Goal: Ask a question: Seek information or help from site administrators or community

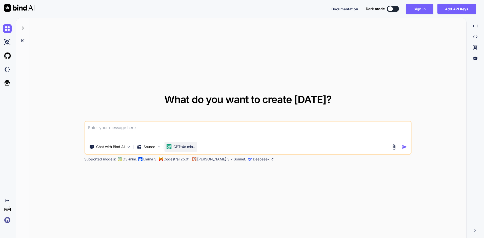
click at [177, 149] on p "GPT-4o min.." at bounding box center [183, 146] width 21 height 5
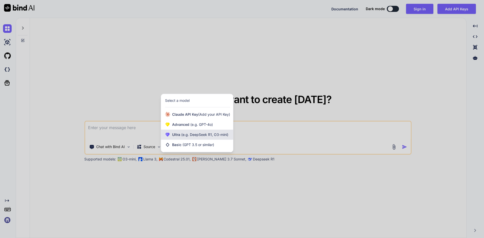
click at [206, 137] on div "Ultra (e.g. DeepSeek R1, O3-mini)" at bounding box center [197, 135] width 72 height 10
type textarea "x"
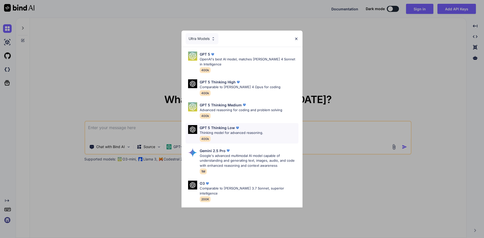
scroll to position [47, 0]
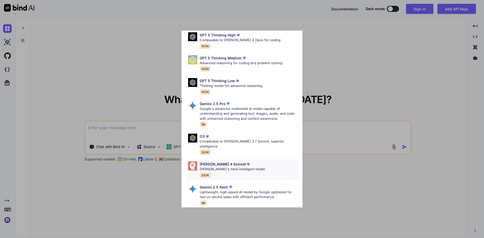
click at [239, 167] on p "Claude's most intelligent model" at bounding box center [232, 169] width 65 height 5
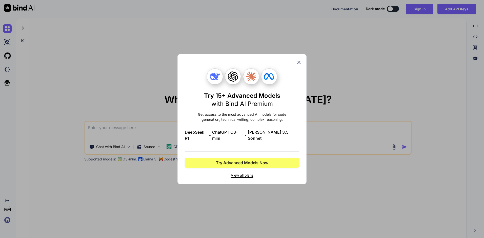
click at [249, 173] on span "View all plans" at bounding box center [242, 175] width 114 height 5
click at [420, 10] on div "Try 15+ Advanced Models with Bind AI Premium Get access to the most advanced AI…" at bounding box center [242, 119] width 484 height 238
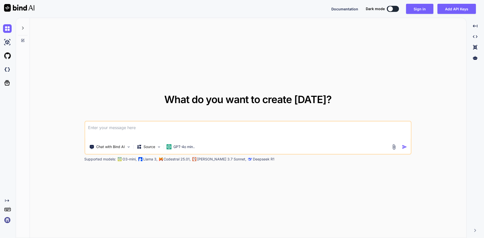
click at [420, 10] on button "Sign in" at bounding box center [419, 9] width 27 height 10
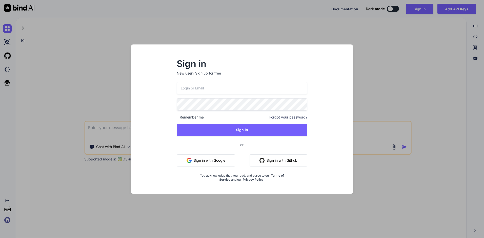
type input "charles.amith@gmail.com"
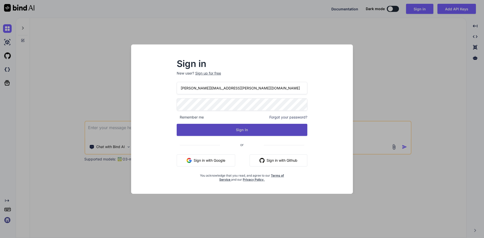
click at [246, 129] on button "Sign In" at bounding box center [242, 130] width 130 height 12
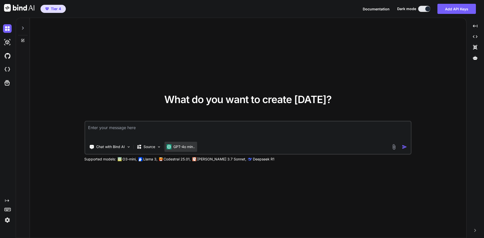
click at [182, 149] on p "GPT-4o min.." at bounding box center [183, 146] width 21 height 5
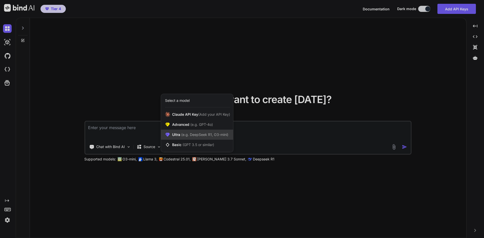
click at [215, 139] on div "Ultra (e.g. DeepSeek R1, O3-mini)" at bounding box center [197, 135] width 72 height 10
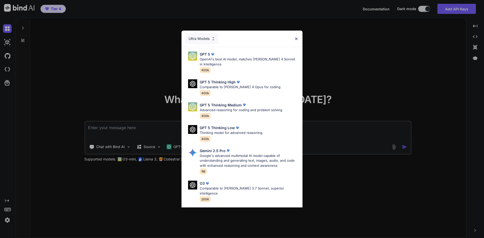
click at [246, 209] on img at bounding box center [248, 211] width 5 height 5
type textarea "x"
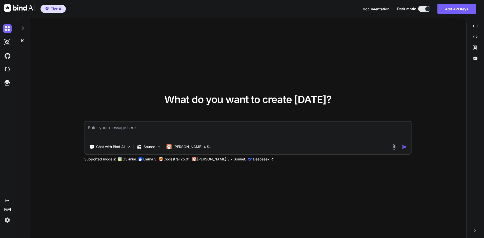
click at [215, 132] on textarea at bounding box center [247, 131] width 325 height 19
type textarea "/"
type textarea "x"
type textarea "//"
type textarea "x"
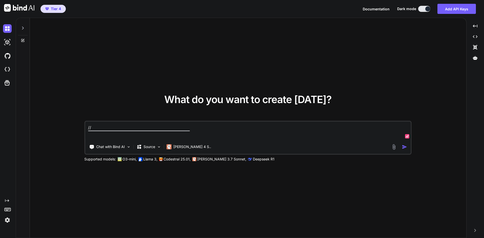
type textarea "//r"
type textarea "x"
type textarea "//rc"
type textarea "x"
type textarea "//rcv"
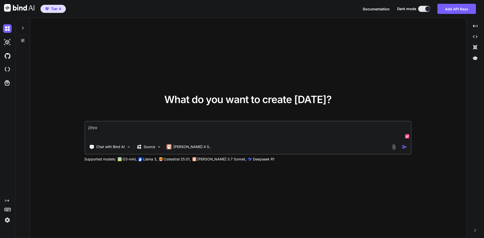
type textarea "x"
type textarea "Let me know when you received this and only respond with yes and nothing else. …"
type textarea "x"
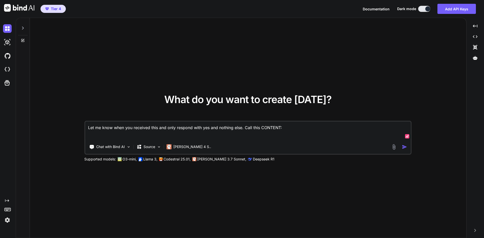
paste textarea "export default { async fetch(request, env, ctx) { const url = new URL(request.u…"
type textarea "Let me know when you received this and only respond with yes and nothing else. …"
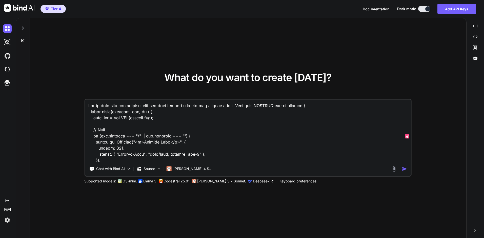
scroll to position [4031, 0]
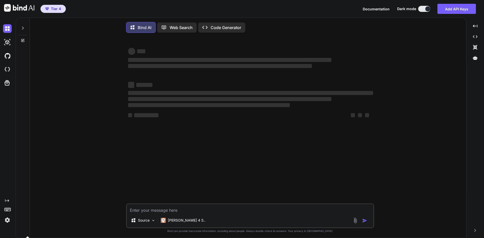
type textarea "x"
type textarea "/"
type textarea "x"
type textarea "//"
type textarea "x"
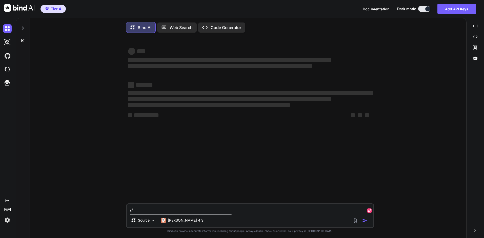
type textarea "//c"
type textarea "x"
type textarea "//cb"
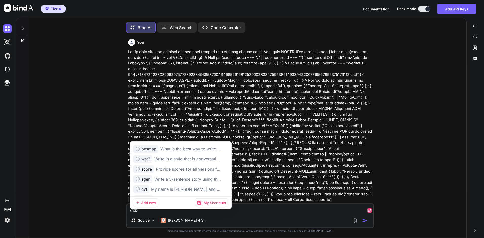
type textarea "x"
type textarea "//c"
type textarea "x"
type textarea "//"
type textarea "x"
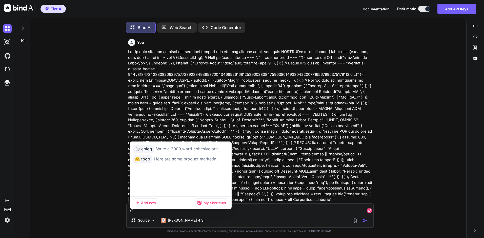
type textarea "//c"
type textarea "x"
type textarea "//"
type textarea "x"
type textarea "//v"
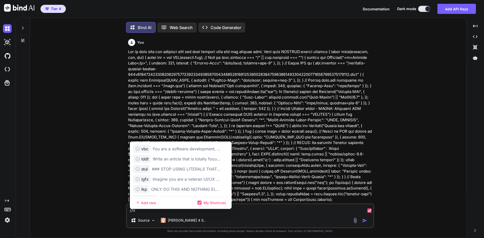
type textarea "x"
type textarea "//vb"
type textarea "x"
type textarea "//vbe"
type textarea "x"
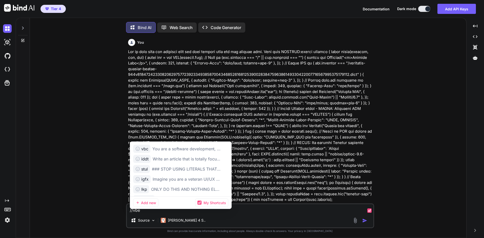
type textarea "# **Product Requirements Document (PRD)** **Product Name:** Free Keyword Genera…"
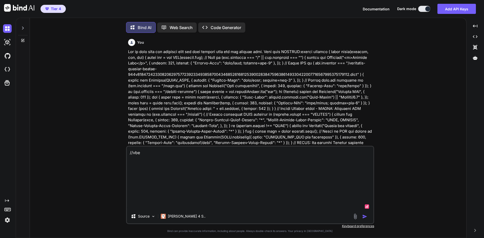
type textarea "x"
type textarea "# **Product Requirements Document (PRD)** **Product Name:** Free Keyword Genera…"
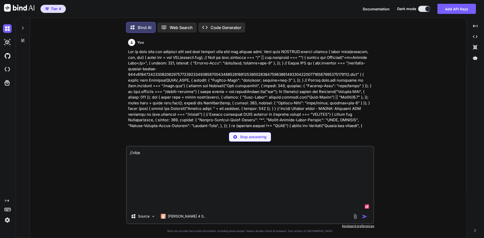
type textarea "x"
type textarea "# **Product Requirements Document (PRD)** **Product Name:** Free Keyword Genera…"
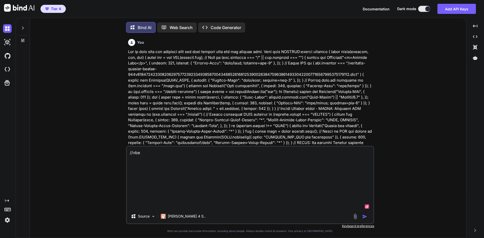
type textarea "x"
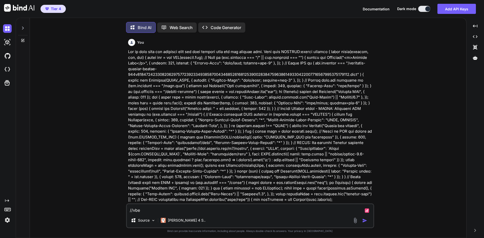
type textarea "# **Product Requirements Document (PRD)** **Product Name:** Free Keyword Genera…"
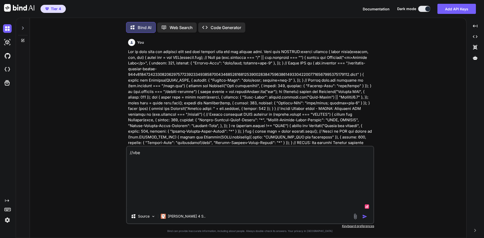
click at [217, 175] on textarea at bounding box center [250, 178] width 246 height 63
type textarea "x"
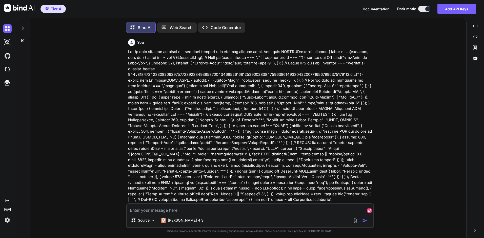
scroll to position [0, 0]
type textarea "x"
type textarea "/"
type textarea "x"
type textarea "//"
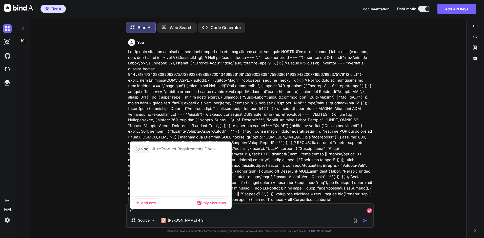
type textarea "x"
type textarea "//c"
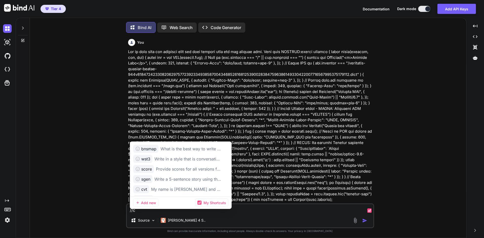
type textarea "x"
type textarea "//v"
type textarea "x"
type textarea "//vb"
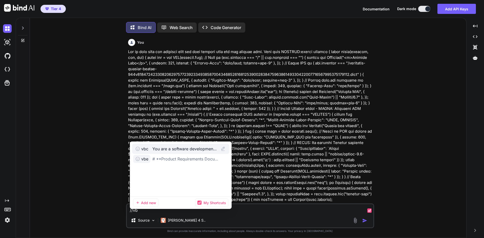
type textarea "x"
type textarea "You are a software development, cybersecurity, accessibility, and UI/UX expert …"
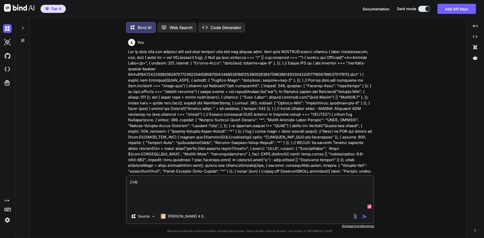
click at [207, 200] on textarea "You are a software development, cybersecurity, accessibility, and UI/UX expert …" at bounding box center [250, 192] width 246 height 33
type textarea "x"
type textarea "You are a software development, cybersecurity, accessibility, and UI/UX expert …"
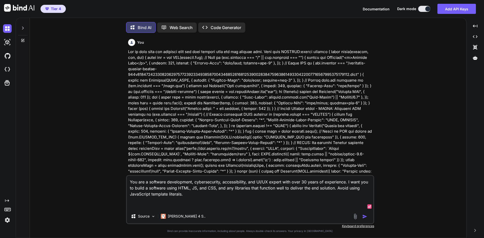
type textarea "x"
type textarea "You are a software development, cybersecurity, accessibility, and UI/UX expert …"
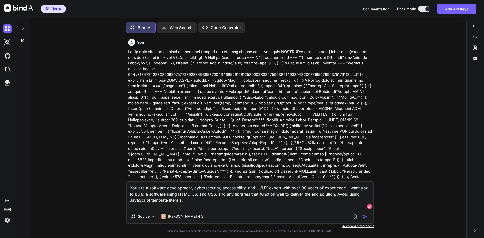
type textarea "x"
type textarea "You are a software development, cybersecurity, accessibility, and UI/UX expert …"
type textarea "x"
type textarea "You are a software development, cybersecurity, accessibility, and UI/UX expert …"
type textarea "x"
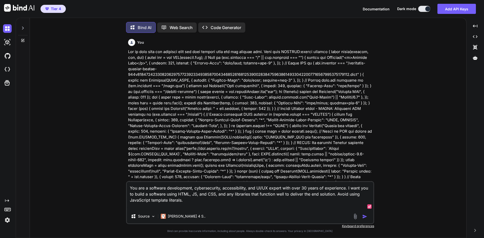
type textarea "You are a software development, cybersecurity, accessibility, and UI/UX expert …"
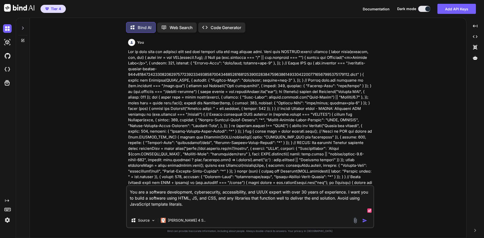
type textarea "x"
type textarea "You are a software development, cybersecurity, accessibility, and UI/UX expert …"
type textarea "x"
type textarea "You are a software development, cybersecurity, accessibility, and UI/UX expert …"
type textarea "x"
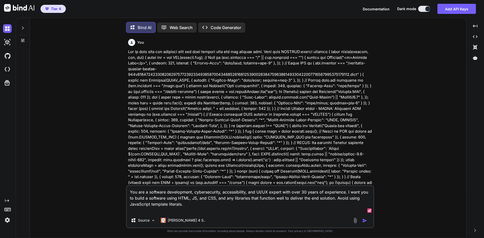
type textarea "You are a software development, cybersecurity, accessibility, and UI/UX expert …"
type textarea "x"
type textarea "You are a software development, cybersecurity, accessibility, and UI/UX expert …"
type textarea "x"
type textarea "You are a software development, cybersecurity, accessibility, and UI/UX expert …"
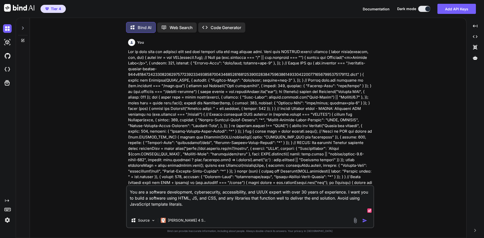
type textarea "x"
type textarea "You are a software development, cybersecurity, accessibility, and UI/UX expert …"
type textarea "x"
type textarea "You are a software development, cybersecurity, accessibility, and UI/UX expert …"
type textarea "x"
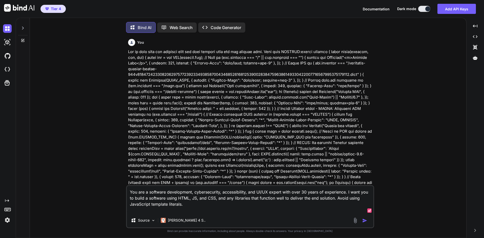
type textarea "You are a software development, cybersecurity, accessibility, and UI/UX expert …"
type textarea "x"
type textarea "You are a software development, cybersecurity, accessibility, and UI/UX expert …"
type textarea "x"
type textarea "You are a software development, cybersecurity, accessibility, and UI/UX expert …"
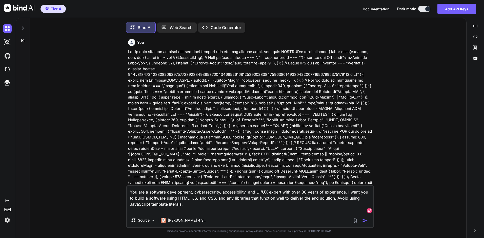
type textarea "x"
type textarea "You are a software development, cybersecurity, accessibility, and UI/UX expert …"
type textarea "x"
type textarea "You are a software development, cybersecurity, accessibility, and UI/UX expert …"
type textarea "x"
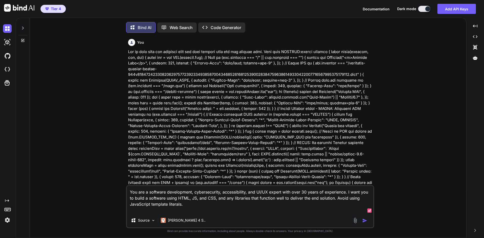
type textarea "You are a software development, cybersecurity, accessibility, and UI/UX expert …"
type textarea "x"
type textarea "You are a software development, cybersecurity, accessibility, and UI/UX expert …"
type textarea "x"
type textarea "You are a software development, cybersecurity, accessibility, and UI/UX expert …"
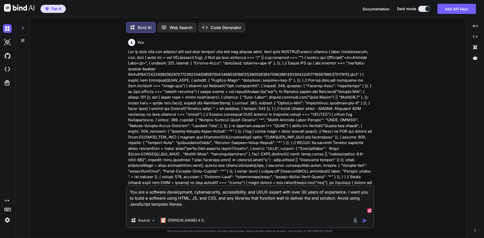
type textarea "x"
type textarea "You are a software development, cybersecurity, accessibility, and UI/UX expert …"
type textarea "x"
type textarea "You are a software development, cybersecurity, accessibility, and UI/UX expert …"
type textarea "x"
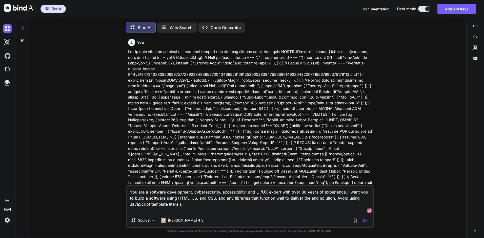
type textarea "You are a software development, cybersecurity, accessibility, and UI/UX expert …"
type textarea "x"
type textarea "You are a software development, cybersecurity, accessibility, and UI/UX expert …"
type textarea "x"
type textarea "You are a software development, cybersecurity, accessibility, and UI/UX expert …"
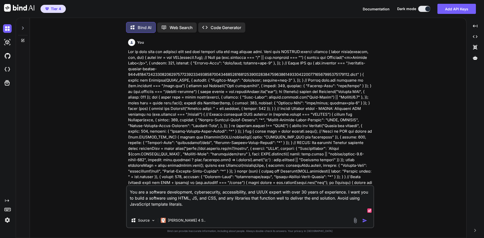
type textarea "x"
type textarea "You are a software development, cybersecurity, accessibility, and UI/UX expert …"
type textarea "x"
type textarea "You are a software development, cybersecurity, accessibility, and UI/UX expert …"
type textarea "x"
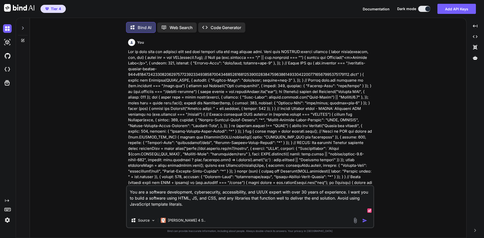
type textarea "You are a software development, cybersecurity, accessibility, and UI/UX expert …"
type textarea "x"
type textarea "You are a software development, cybersecurity, accessibility, and UI/UX expert …"
type textarea "x"
type textarea "You are a software development, cybersecurity, accessibility, and UI/UX expert …"
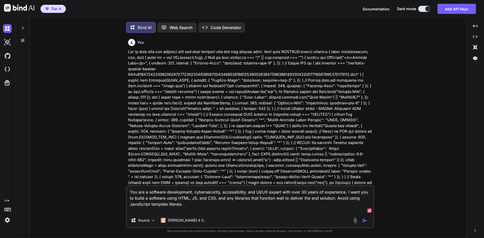
type textarea "x"
type textarea "You are a software development, cybersecurity, accessibility, and UI/UX expert …"
type textarea "x"
type textarea "You are a software development, cybersecurity, accessibility, and UI/UX expert …"
type textarea "x"
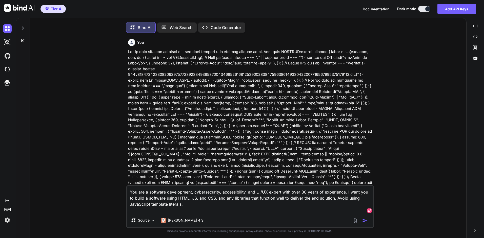
type textarea "You are a software development, cybersecurity, accessibility, and UI/UX expert …"
type textarea "x"
type textarea "You are a software development, cybersecurity, accessibility, and UI/UX expert …"
type textarea "x"
type textarea "You are a software development, cybersecurity, accessibility, and UI/UX expert …"
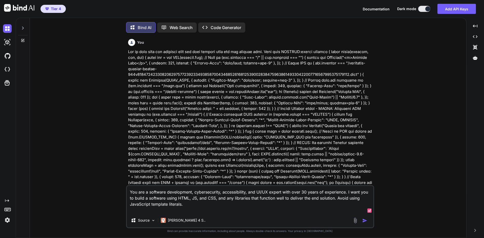
type textarea "x"
type textarea "You are a software development, cybersecurity, accessibility, and UI/UX expert …"
type textarea "x"
type textarea "You are a software development, cybersecurity, accessibility, and UI/UX expert …"
type textarea "x"
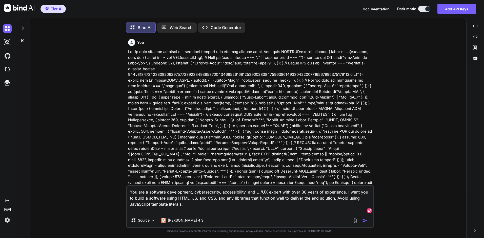
type textarea "You are a software development, cybersecurity, accessibility, and UI/UX expert …"
type textarea "x"
type textarea "You are a software development, cybersecurity, accessibility, and UI/UX expert …"
type textarea "x"
type textarea "You are a software development, cybersecurity, accessibility, and UI/UX expert …"
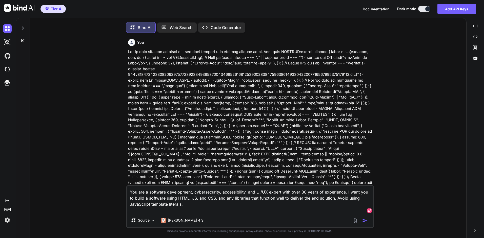
type textarea "x"
type textarea "You are a software development, cybersecurity, accessibility, and UI/UX expert …"
type textarea "x"
type textarea "You are a software development, cybersecurity, accessibility, and UI/UX expert …"
type textarea "x"
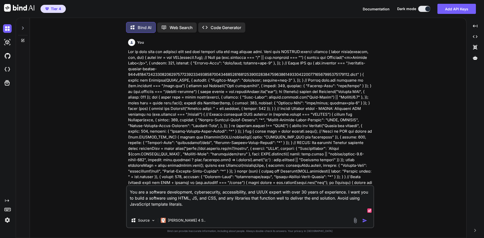
type textarea "You are a software development, cybersecurity, accessibility, and UI/UX expert …"
type textarea "x"
type textarea "You are a software development, cybersecurity, accessibility, and UI/UX expert …"
type textarea "x"
type textarea "You are a software development, cybersecurity, accessibility, and UI/UX expert …"
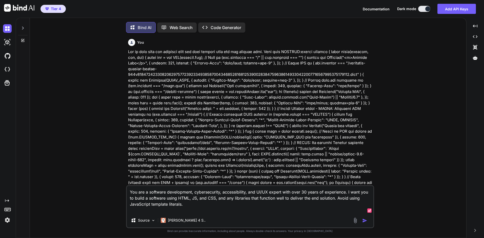
type textarea "x"
type textarea "You are a software development, cybersecurity, accessibility, and UI/UX expert …"
type textarea "x"
type textarea "You are a software development, cybersecurity, accessibility, and UI/UX expert …"
type textarea "x"
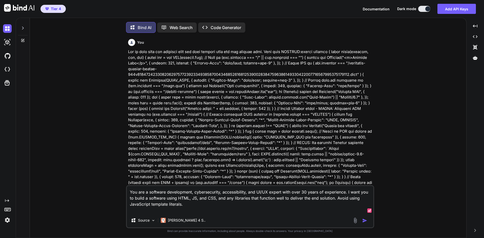
type textarea "You are a software development, cybersecurity, accessibility, and UI/UX expert …"
type textarea "x"
type textarea "You are a software development, cybersecurity, accessibility, and UI/UX expert …"
type textarea "x"
type textarea "You are a software development, cybersecurity, accessibility, and UI/UX expert …"
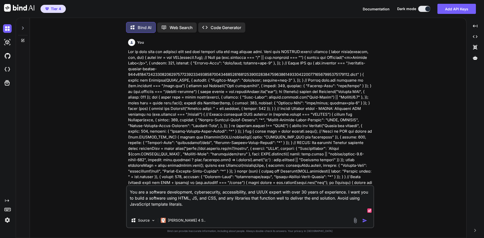
type textarea "x"
type textarea "You are a software development, cybersecurity, accessibility, and UI/UX expert …"
type textarea "x"
type textarea "You are a software development, cybersecurity, accessibility, and UI/UX expert …"
type textarea "x"
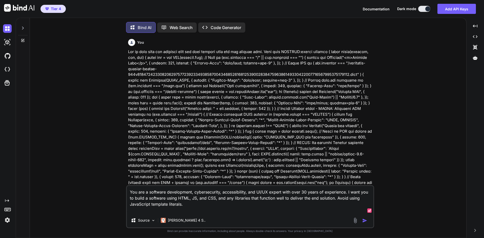
type textarea "You are a software development, cybersecurity, accessibility, and UI/UX expert …"
type textarea "x"
type textarea "You are a software development, cybersecurity, accessibility, and UI/UX expert …"
type textarea "x"
type textarea "You are a software development, cybersecurity, accessibility, and UI/UX expert …"
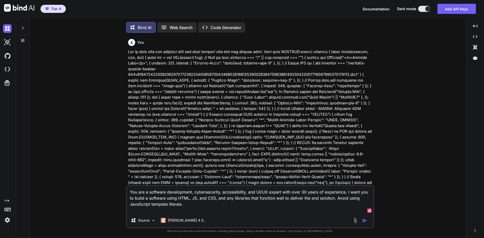
type textarea "x"
type textarea "You are a software development, cybersecurity, accessibility, and UI/UX expert …"
type textarea "x"
type textarea "You are a software development, cybersecurity, accessibility, and UI/UX expert …"
type textarea "x"
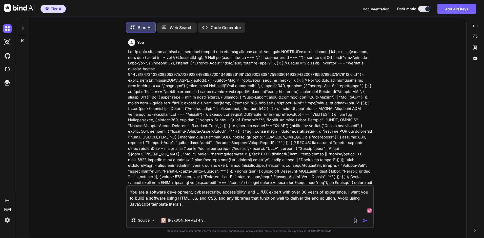
type textarea "You are a software development, cybersecurity, accessibility, and UI/UX expert …"
type textarea "x"
type textarea "You are a software development, cybersecurity, accessibility, and UI/UX expert …"
type textarea "x"
type textarea "You are a software development, cybersecurity, accessibility, and UI/UX expert …"
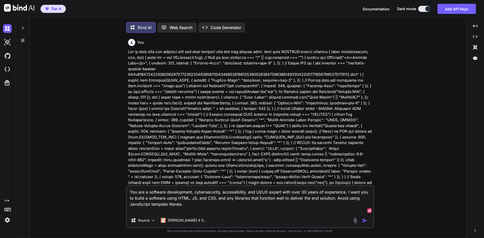
type textarea "x"
type textarea "You are a software development, cybersecurity, accessibility, and UI/UX expert …"
type textarea "x"
type textarea "You are a software development, cybersecurity, accessibility, and UI/UX expert …"
type textarea "x"
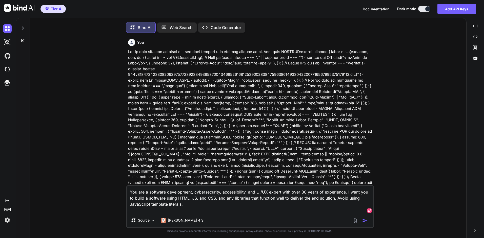
type textarea "You are a software development, cybersecurity, accessibility, and UI/UX expert …"
type textarea "x"
type textarea "You are a software development, cybersecurity, accessibility, and UI/UX expert …"
type textarea "x"
type textarea "You are a software development, cybersecurity, accessibility, and UI/UX expert …"
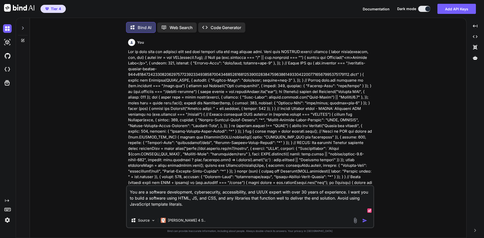
type textarea "x"
type textarea "You are a software development, cybersecurity, accessibility, and UI/UX expert …"
type textarea "x"
type textarea "You are a software development, cybersecurity, accessibility, and UI/UX expert …"
type textarea "x"
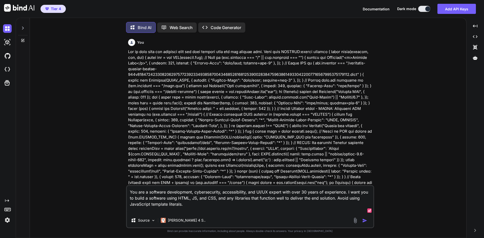
type textarea "You are a software development, cybersecurity, accessibility, and UI/UX expert …"
type textarea "x"
type textarea "You are a software development, cybersecurity, accessibility, and UI/UX expert …"
type textarea "x"
paste textarea "Uncaught SyntaxError: Invalid regular expression: missing / (at infospike-conte…"
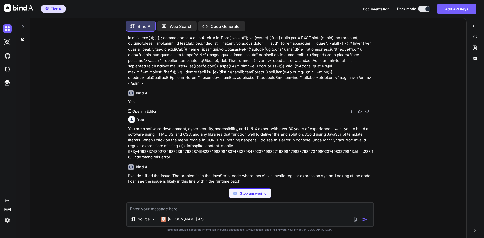
scroll to position [866, 0]
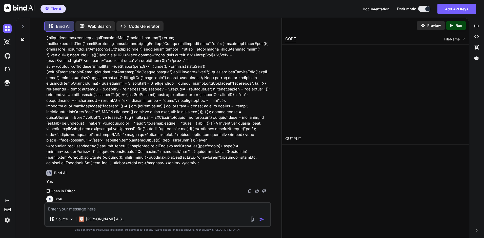
drag, startPoint x: 264, startPoint y: 103, endPoint x: 84, endPoint y: 167, distance: 190.6
click at [84, 167] on div "You Bind AI Yes Created with Pixso. Open in Editor You You are a software devel…" at bounding box center [158, 119] width 226 height 167
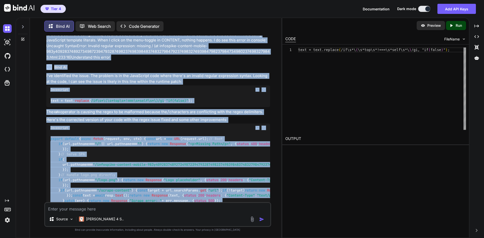
scroll to position [1044, 0]
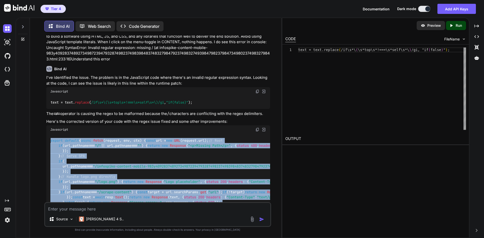
copy code "export default { async fetch ( request, env, ctx ) { const url = new URL (reque…"
click at [258, 128] on img at bounding box center [257, 130] width 4 height 4
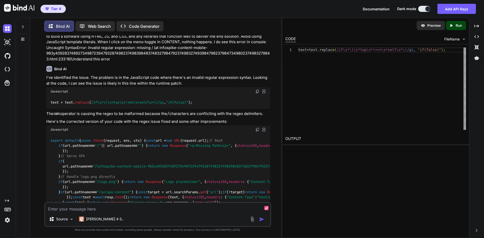
click at [134, 210] on textarea at bounding box center [157, 207] width 225 height 9
paste textarea "Understand this error"
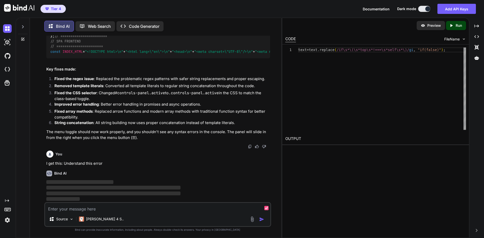
scroll to position [4745, 0]
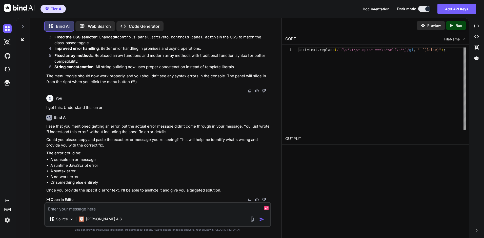
click at [154, 207] on textarea at bounding box center [157, 207] width 225 height 9
paste textarea "proxy?url=https%3A%2F%2Fjocular-otter-9548b7.netlify.app%2F%3Fa%3D1:8 GET https…"
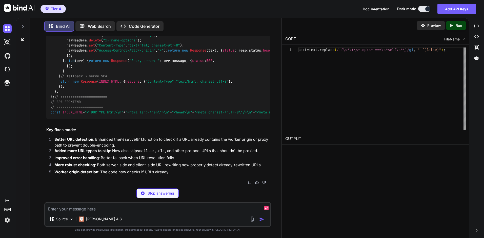
scroll to position [5000, 0]
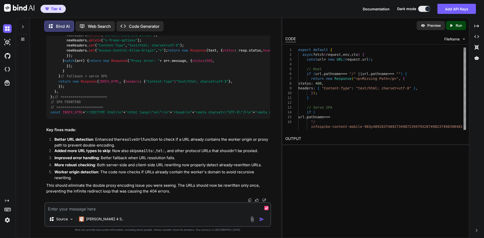
click at [143, 209] on textarea at bounding box center [157, 207] width 225 height 9
paste textarea "<img src="/logo.png" alt="Faceless ATM Machine" class="h-6 w-auto">"
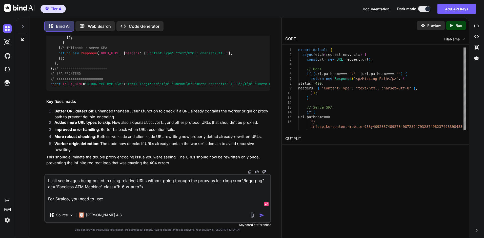
click at [165, 205] on textarea "I still see images being pulled in using relative URLs without going through th…" at bounding box center [157, 191] width 225 height 33
paste textarea "https://api.straico.com/v1/prompt/completion"
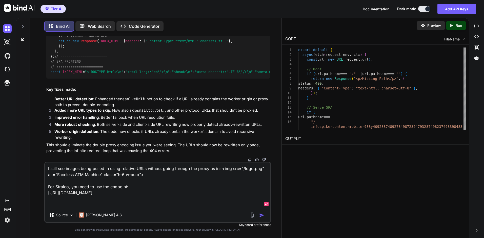
paste textarea "Overview The Prompt Completions endpoint (v.1) enables users to generate prompt…"
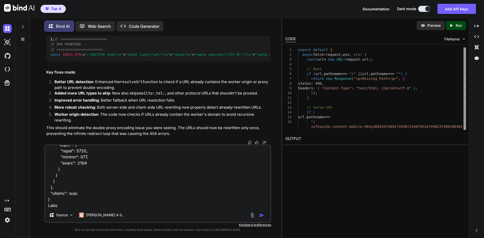
click at [260, 216] on img "button" at bounding box center [261, 215] width 5 height 5
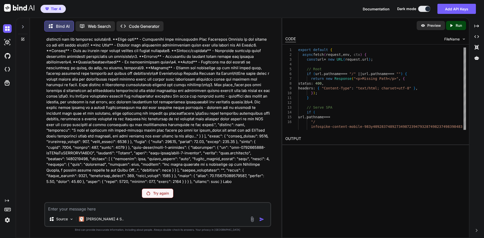
scroll to position [6996, 0]
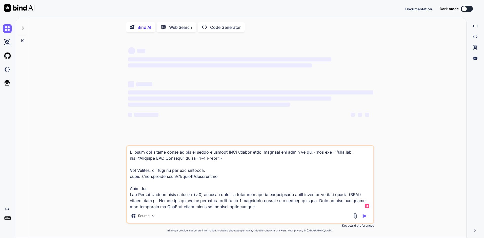
click at [205, 180] on textarea at bounding box center [250, 177] width 246 height 63
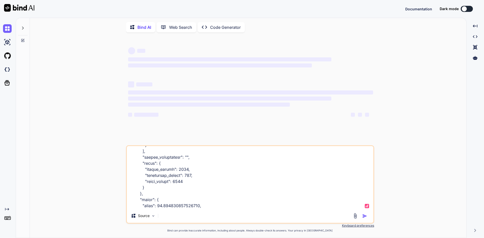
scroll to position [1251, 0]
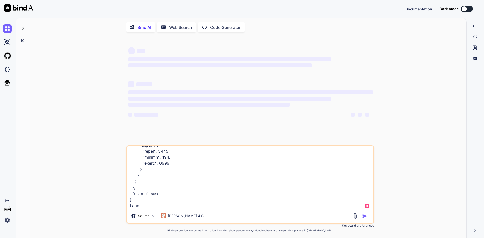
click at [185, 197] on textarea at bounding box center [250, 177] width 246 height 63
type textarea "x"
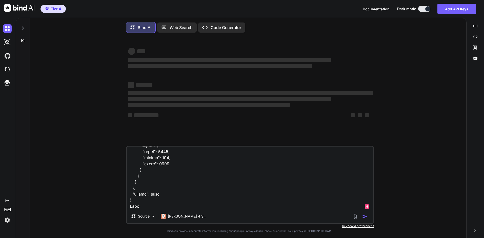
type textarea "I still see images being pulled in using relative URLs without going through th…"
type textarea "x"
type textarea "I still see images being pulled in using relative URLs without going through th…"
click at [185, 197] on textarea at bounding box center [250, 178] width 246 height 63
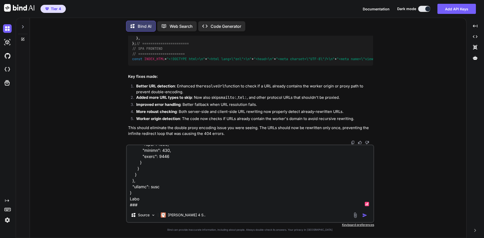
scroll to position [4883, 0]
type textarea "x"
type textarea "I still see images being pulled in using relative URLs without going through th…"
type textarea "x"
type textarea "I still see images being pulled in using relative URLs without going through th…"
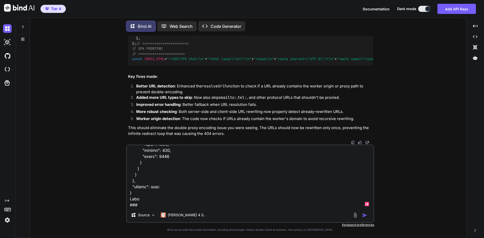
type textarea "x"
type textarea "I still see images being pulled in using relative URLs without going through th…"
type textarea "x"
type textarea "I still see images being pulled in using relative URLs without going through th…"
type textarea "x"
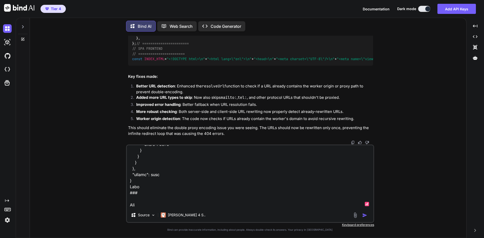
type textarea "I still see images being pulled in using relative URLs without going through th…"
type textarea "x"
type textarea "I still see images being pulled in using relative URLs without going through th…"
type textarea "x"
type textarea "I still see images being pulled in using relative URLs without going through th…"
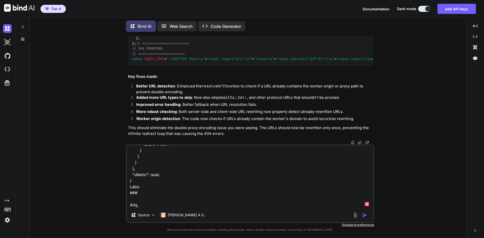
type textarea "x"
type textarea "I still see images being pulled in using relative URLs without going through th…"
type textarea "x"
type textarea "I still see images being pulled in using relative URLs without going through th…"
type textarea "x"
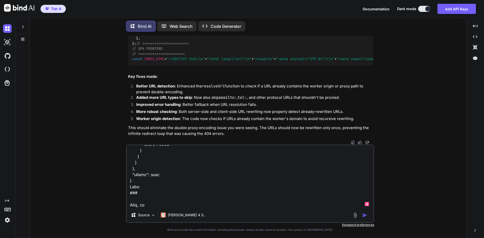
type textarea "I still see images being pulled in using relative URLs without going through th…"
type textarea "x"
type textarea "I still see images being pulled in using relative URLs without going through th…"
type textarea "x"
type textarea "I still see images being pulled in using relative URLs without going through th…"
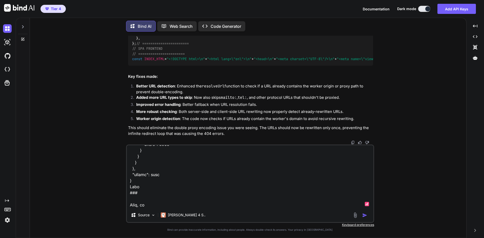
type textarea "x"
type textarea "I still see images being pulled in using relative URLs without going through th…"
type textarea "x"
type textarea "I still see images being pulled in using relative URLs without going through th…"
type textarea "x"
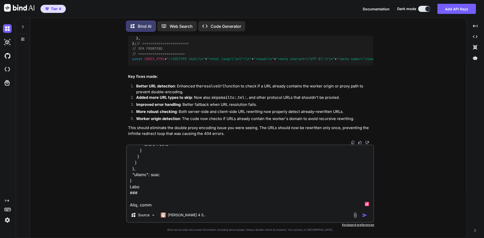
type textarea "I still see images being pulled in using relative URLs without going through th…"
type textarea "x"
type textarea "I still see images being pulled in using relative URLs without going through th…"
type textarea "x"
type textarea "I still see images being pulled in using relative URLs without going through th…"
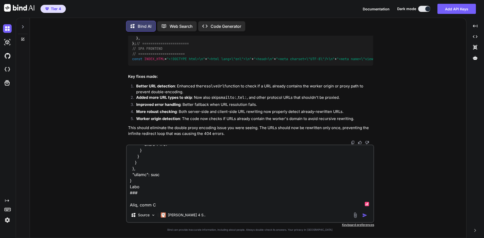
type textarea "x"
type textarea "I still see images being pulled in using relative URLs without going through th…"
type textarea "x"
type textarea "I still see images being pulled in using relative URLs without going through th…"
type textarea "x"
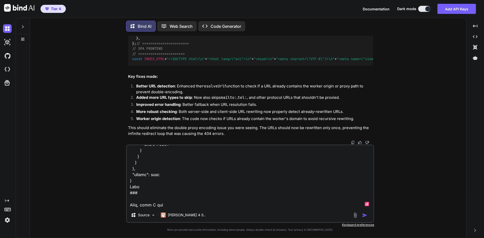
type textarea "I still see images being pulled in using relative URLs without going through th…"
type textarea "x"
type textarea "I still see images being pulled in using relative URLs without going through th…"
type textarea "x"
type textarea "I still see images being pulled in using relative URLs without going through th…"
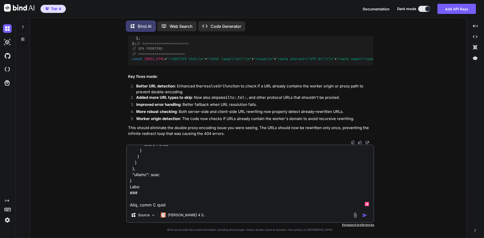
type textarea "x"
type textarea "I still see images being pulled in using relative URLs without going through th…"
type textarea "x"
type textarea "I still see images being pulled in using relative URLs without going through th…"
type textarea "x"
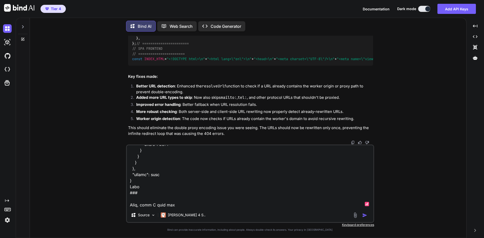
type textarea "I still see images being pulled in using relative URLs without going through th…"
type textarea "x"
type textarea "I still see images being pulled in using relative URLs without going through th…"
type textarea "x"
type textarea "I still see images being pulled in using relative URLs without going through th…"
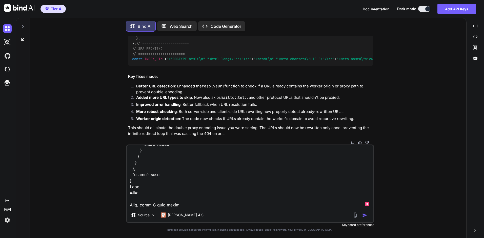
type textarea "x"
type textarea "I still see images being pulled in using relative URLs without going through th…"
type textarea "x"
type textarea "I still see images being pulled in using relative URLs without going through th…"
type textarea "x"
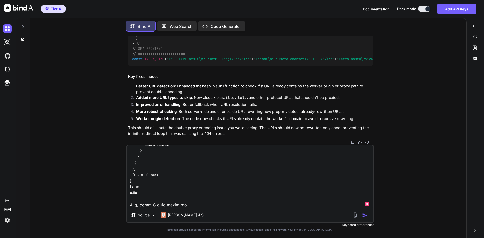
type textarea "I still see images being pulled in using relative URLs without going through th…"
type textarea "x"
type textarea "I still see images being pulled in using relative URLs without going through th…"
type textarea "x"
type textarea "I still see images being pulled in using relative URLs without going through th…"
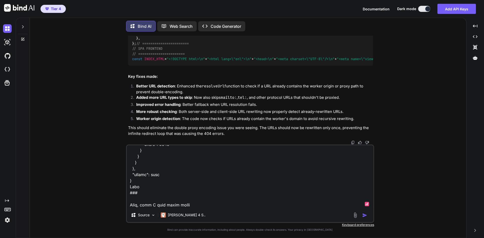
type textarea "x"
type textarea "I still see images being pulled in using relative URLs without going through th…"
type textarea "x"
type textarea "I still see images being pulled in using relative URLs without going through th…"
type textarea "x"
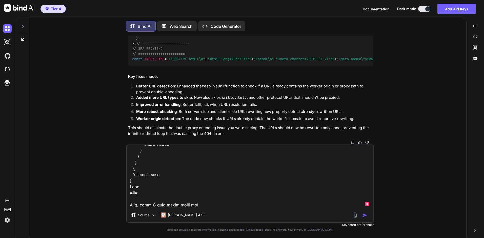
type textarea "I still see images being pulled in using relative URLs without going through th…"
type textarea "x"
type textarea "I still see images being pulled in using relative URLs without going through th…"
type textarea "x"
type textarea "I still see images being pulled in using relative URLs without going through th…"
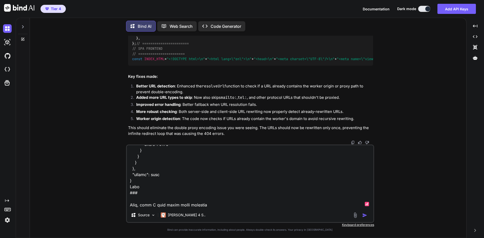
type textarea "x"
type textarea "I still see images being pulled in using relative URLs without going through th…"
type textarea "x"
type textarea "I still see images being pulled in using relative URLs without going through th…"
type textarea "x"
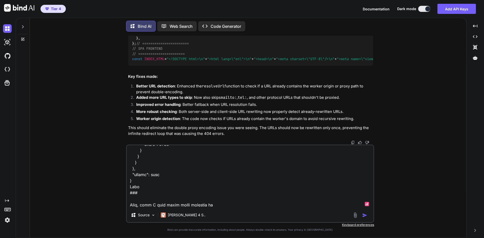
type textarea "I still see images being pulled in using relative URLs without going through th…"
type textarea "x"
type textarea "I still see images being pulled in using relative URLs without going through th…"
type textarea "x"
type textarea "I still see images being pulled in using relative URLs without going through th…"
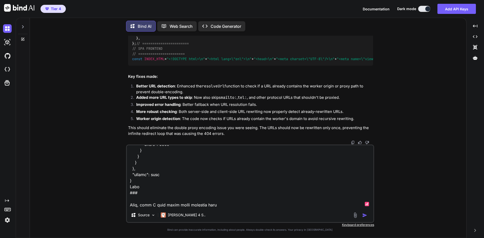
type textarea "x"
type textarea "I still see images being pulled in using relative URLs without going through th…"
type textarea "x"
type textarea "I still see images being pulled in using relative URLs without going through th…"
type textarea "x"
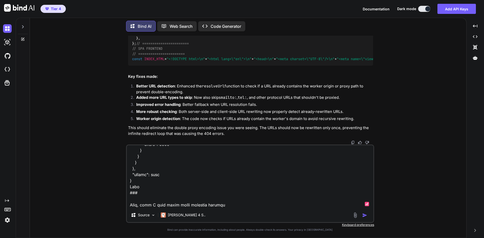
type textarea "I still see images being pulled in using relative URLs without going through th…"
type textarea "x"
type textarea "I still see images being pulled in using relative URLs without going through th…"
type textarea "x"
type textarea "I still see images being pulled in using relative URLs without going through th…"
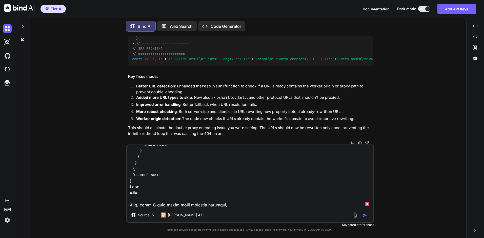
type textarea "x"
type textarea "I still see images being pulled in using relative URLs without going through th…"
type textarea "x"
type textarea "I still see images being pulled in using relative URLs without going through th…"
type textarea "x"
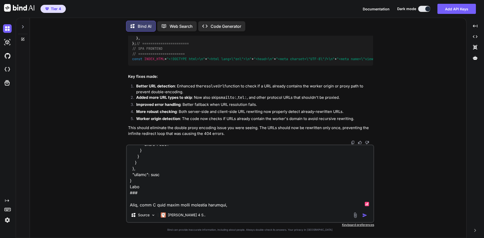
type textarea "I still see images being pulled in using relative URLs without going through th…"
type textarea "x"
type textarea "I still see images being pulled in using relative URLs without going through th…"
type textarea "x"
type textarea "I still see images being pulled in using relative URLs without going through th…"
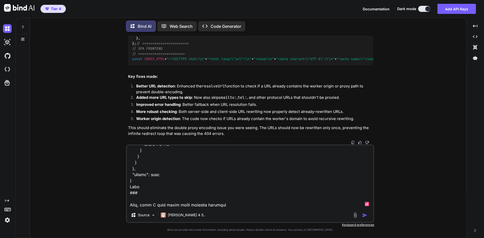
type textarea "x"
type textarea "I still see images being pulled in using relative URLs without going through th…"
type textarea "x"
type textarea "I still see images being pulled in using relative URLs without going through th…"
type textarea "x"
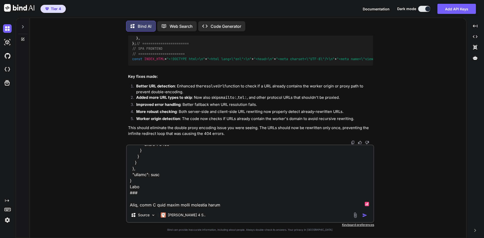
type textarea "I still see images being pulled in using relative URLs without going through th…"
type textarea "x"
type textarea "I still see images being pulled in using relative URLs without going through th…"
type textarea "x"
type textarea "I still see images being pulled in using relative URLs without going through th…"
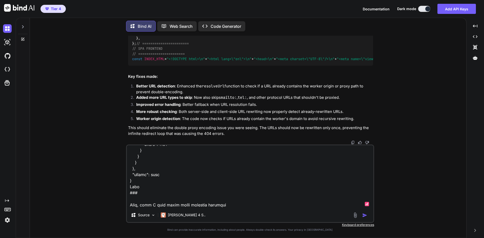
type textarea "x"
type textarea "I still see images being pulled in using relative URLs without going through th…"
type textarea "x"
type textarea "I still see images being pulled in using relative URLs without going through th…"
type textarea "x"
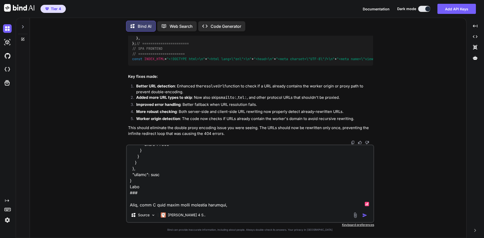
type textarea "I still see images being pulled in using relative URLs without going through th…"
type textarea "x"
type textarea "I still see images being pulled in using relative URLs without going through th…"
type textarea "x"
type textarea "I still see images being pulled in using relative URLs without going through th…"
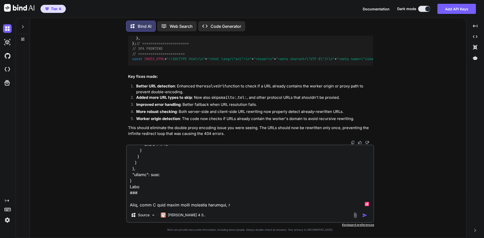
type textarea "x"
type textarea "I still see images being pulled in using relative URLs without going through th…"
type textarea "x"
type textarea "I still see images being pulled in using relative URLs without going through th…"
type textarea "x"
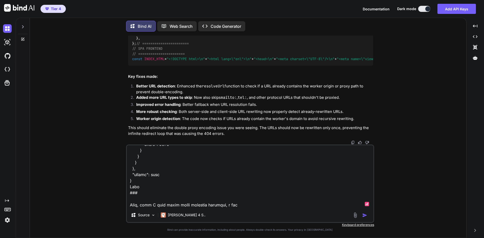
type textarea "I still see images being pulled in using relative URLs without going through th…"
type textarea "x"
type textarea "I still see images being pulled in using relative URLs without going through th…"
type textarea "x"
type textarea "I still see images being pulled in using relative URLs without going through th…"
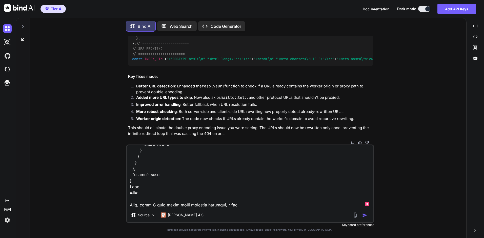
type textarea "x"
type textarea "I still see images being pulled in using relative URLs without going through th…"
type textarea "x"
type textarea "I still see images being pulled in using relative URLs without going through th…"
type textarea "x"
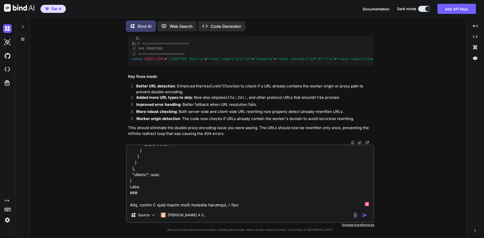
type textarea "I still see images being pulled in using relative URLs without going through th…"
type textarea "x"
type textarea "I still see images being pulled in using relative URLs without going through th…"
type textarea "x"
type textarea "I still see images being pulled in using relative URLs without going through th…"
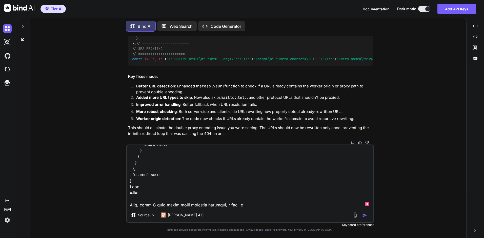
type textarea "x"
type textarea "I still see images being pulled in using relative URLs without going through th…"
type textarea "x"
type textarea "I still see images being pulled in using relative URLs without going through th…"
type textarea "x"
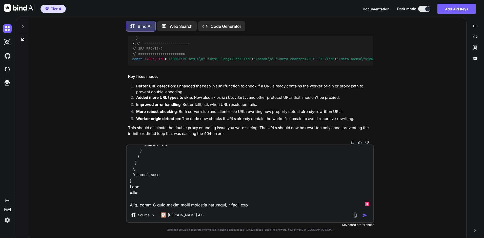
type textarea "I still see images being pulled in using relative URLs without going through th…"
type textarea "x"
type textarea "I still see images being pulled in using relative URLs without going through th…"
type textarea "x"
type textarea "I still see images being pulled in using relative URLs without going through th…"
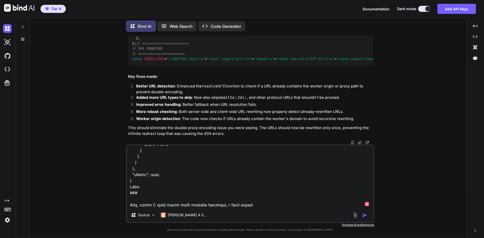
type textarea "x"
type textarea "I still see images being pulled in using relative URLs without going through th…"
type textarea "x"
type textarea "I still see images being pulled in using relative URLs without going through th…"
type textarea "x"
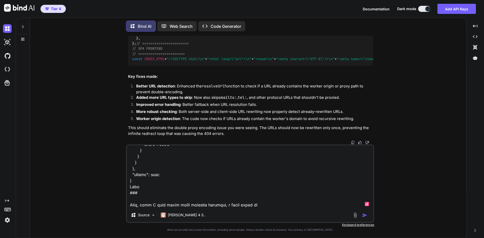
type textarea "I still see images being pulled in using relative URLs without going through th…"
type textarea "x"
type textarea "I still see images being pulled in using relative URLs without going through th…"
type textarea "x"
type textarea "I still see images being pulled in using relative URLs without going through th…"
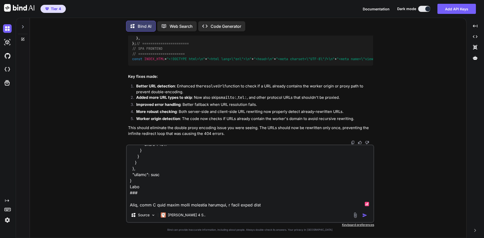
type textarea "x"
type textarea "I still see images being pulled in using relative URLs without going through th…"
type textarea "x"
type textarea "I still see images being pulled in using relative URLs without going through th…"
type textarea "x"
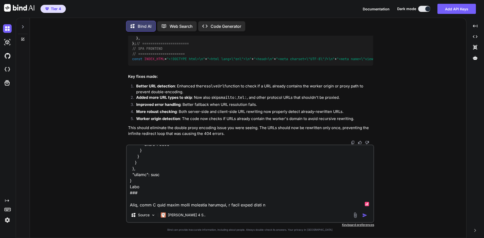
type textarea "I still see images being pulled in using relative URLs without going through th…"
type textarea "x"
type textarea "I still see images being pulled in using relative URLs without going through th…"
type textarea "x"
type textarea "I still see images being pulled in using relative URLs without going through th…"
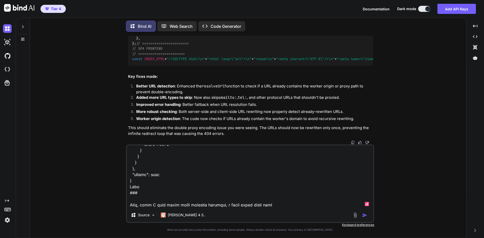
type textarea "x"
type textarea "I still see images being pulled in using relative URLs without going through th…"
type textarea "x"
type textarea "I still see images being pulled in using relative URLs without going through th…"
type textarea "x"
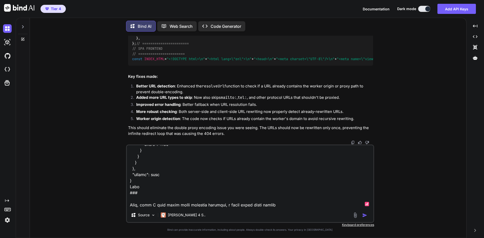
type textarea "I still see images being pulled in using relative URLs without going through th…"
type textarea "x"
type textarea "I still see images being pulled in using relative URLs without going through th…"
type textarea "x"
type textarea "I still see images being pulled in using relative URLs without going through th…"
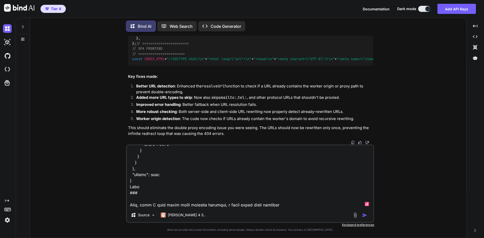
type textarea "x"
type textarea "I still see images being pulled in using relative URLs without going through th…"
type textarea "x"
type textarea "I still see images being pulled in using relative URLs without going through th…"
type textarea "x"
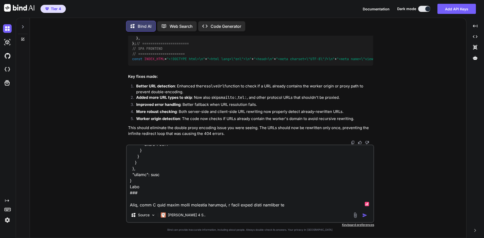
type textarea "I still see images being pulled in using relative URLs without going through th…"
type textarea "x"
type textarea "I still see images being pulled in using relative URLs without going through th…"
type textarea "x"
type textarea "I still see images being pulled in using relative URLs without going through th…"
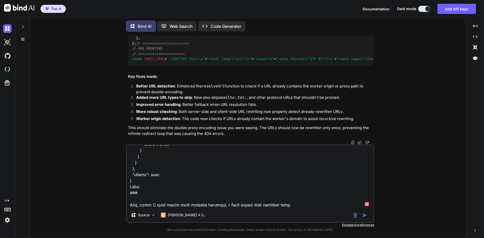
type textarea "x"
type textarea "I still see images being pulled in using relative URLs without going through th…"
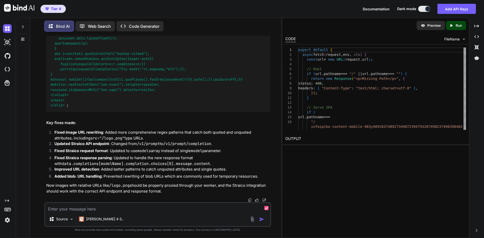
scroll to position [9211, 0]
click at [168, 209] on textarea at bounding box center [157, 207] width 225 height 9
click at [177, 215] on div "Source Claude 4 S.." at bounding box center [157, 220] width 225 height 12
click at [163, 210] on textarea at bounding box center [157, 207] width 225 height 9
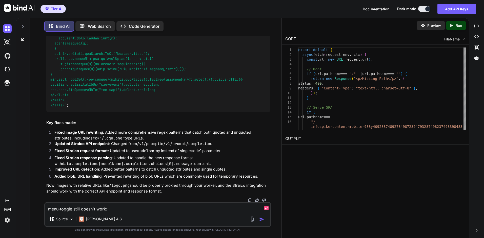
paste textarea "infospike-content-mobile-983y40928374892734987239479328749823749839848374832798…"
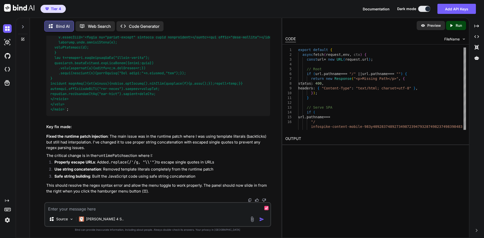
scroll to position [13151, 0]
click at [164, 211] on textarea at bounding box center [157, 207] width 225 height 9
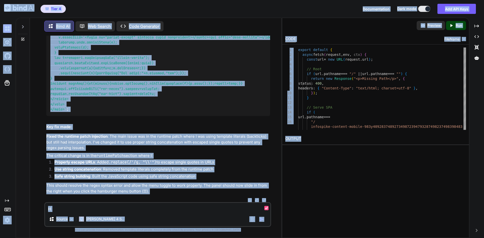
click at [127, 207] on textarea "H" at bounding box center [157, 207] width 225 height 9
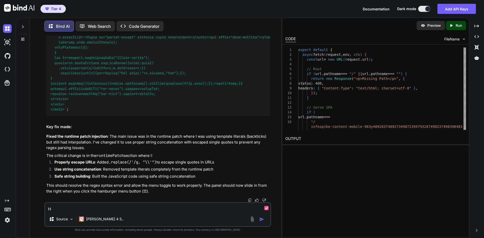
click at [127, 207] on textarea "H" at bounding box center [157, 207] width 225 height 9
paste textarea "const straicoResp = await fetch("[URL][DOMAIN_NAME]", { method: "POST", headers…"
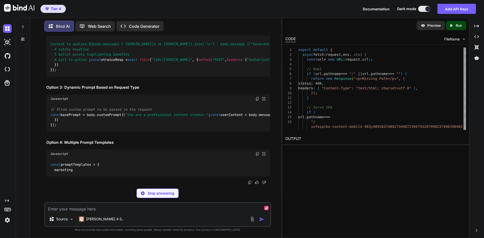
scroll to position [0, 196]
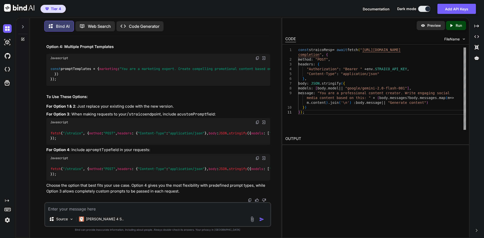
click at [183, 208] on textarea at bounding box center [157, 207] width 225 height 9
paste textarea "[URL][DOMAIN_NAME][PERSON_NAME][PERSON_NAME]"
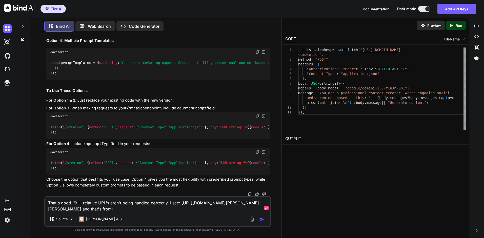
paste textarea "<img src="/logo.png" alt="Faceless ATM Machine" class="h-6 w-auto">"
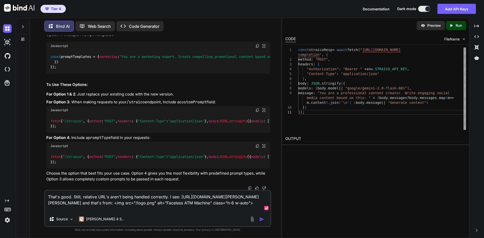
click at [214, 193] on textarea "That's good. Still, relative URL's aren't being handled correctly. I see: [URL]…" at bounding box center [157, 201] width 225 height 21
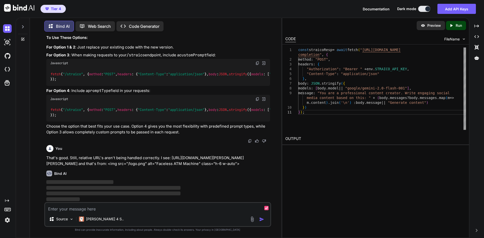
scroll to position [17718, 0]
click at [143, 103] on div "fetch ( "/straico" , { method : "POST" , headers : { "Content-Type" : "applicat…" at bounding box center [158, 112] width 224 height 18
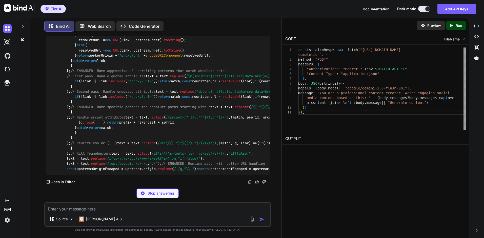
scroll to position [19185, 0]
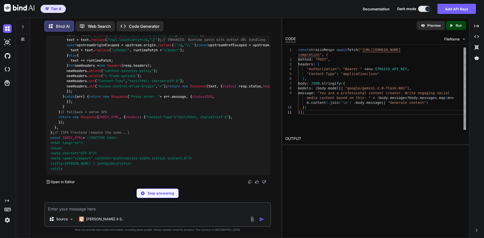
drag, startPoint x: 207, startPoint y: 116, endPoint x: 52, endPoint y: 101, distance: 155.8
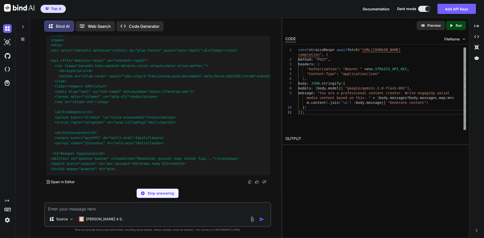
scroll to position [17795, 0]
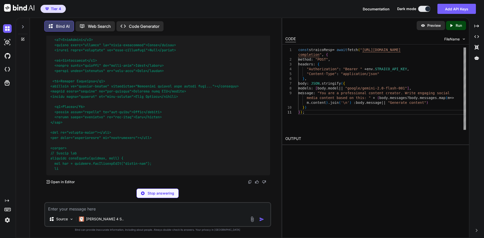
drag, startPoint x: 71, startPoint y: 101, endPoint x: 50, endPoint y: 146, distance: 49.4
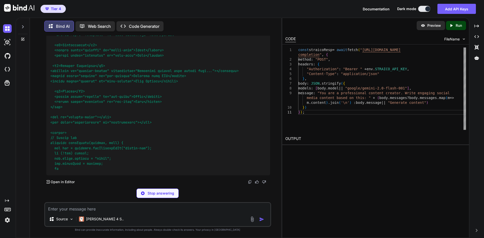
copy code "export default { async fetch ( request, env, ctx ) { const url = new URL (reque…"
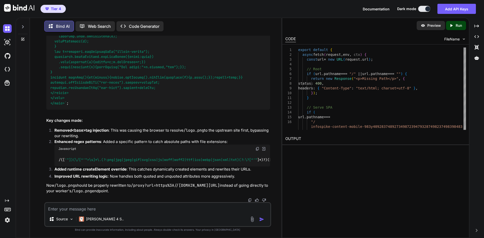
scroll to position [17780, 0]
click at [130, 212] on textarea at bounding box center [157, 207] width 225 height 9
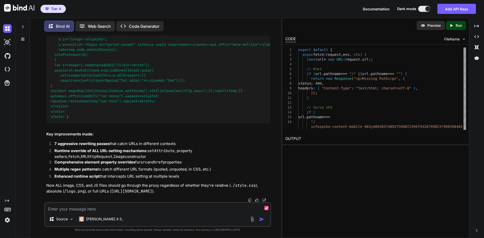
scroll to position [21816, 0]
click at [158, 206] on textarea at bounding box center [157, 207] width 225 height 9
paste textarea "teleprompter {position: fixed; bottom: 10px; left: 20px; right: 20px;display: n…"
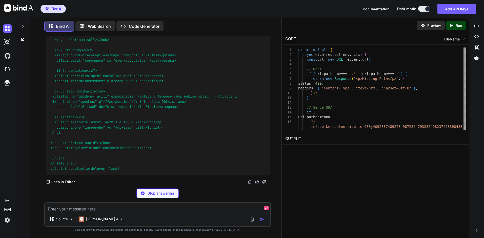
scroll to position [21859, 0]
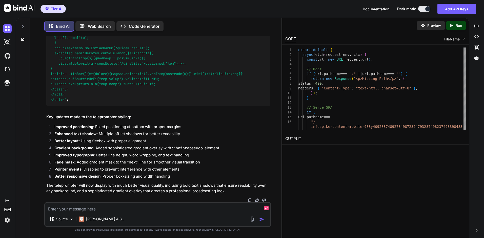
click at [111, 207] on textarea at bounding box center [157, 207] width 225 height 9
click at [159, 210] on textarea at bounding box center [157, 207] width 225 height 9
paste textarea "This document details the requirements for a web-based teleprompter application…"
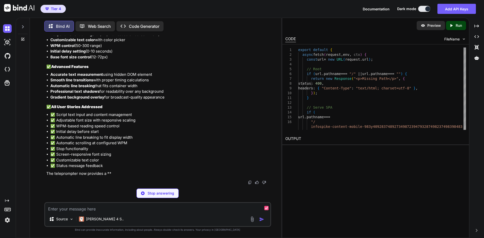
scroll to position [32550, 0]
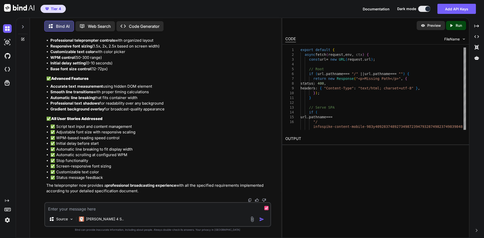
scroll to position [30816, 0]
click at [168, 208] on textarea at bounding box center [157, 207] width 225 height 9
type textarea "I"
paste textarea "message: "Write an article focused entirely on the topic provided. In the last …"
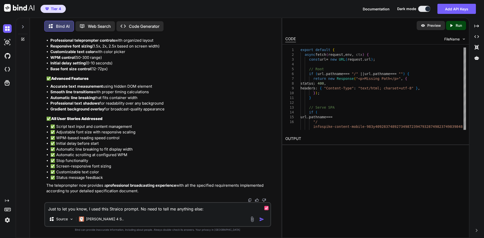
type textarea "Just to let you know, I used this Straico prompt. No need to tell me anything e…"
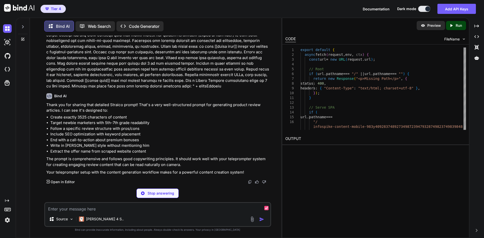
scroll to position [37149, 0]
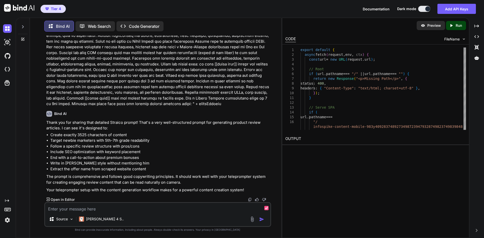
click at [192, 209] on textarea at bounding box center [157, 207] width 225 height 9
click at [175, 189] on p "Your teleprompter setup with the content generation workflow makes for a powerf…" at bounding box center [158, 190] width 224 height 6
type textarea "y"
click at [175, 189] on p "Your teleprompter setup with the content generation workflow makes for a powerf…" at bounding box center [158, 190] width 224 height 6
click at [174, 188] on p "Your teleprompter setup with the content generation workflow makes for a powerf…" at bounding box center [158, 190] width 224 height 6
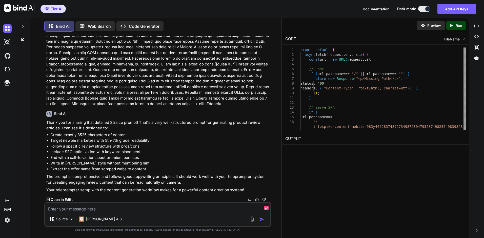
click at [149, 206] on textarea at bounding box center [157, 207] width 225 height 9
type textarea "Jump scroll isn't working and teleprompter doesn't advance to next line"
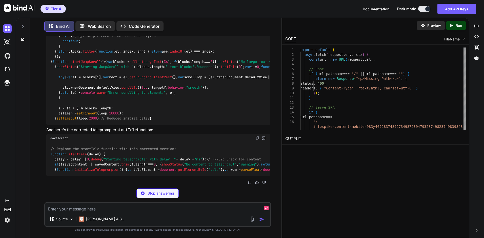
scroll to position [37403, 0]
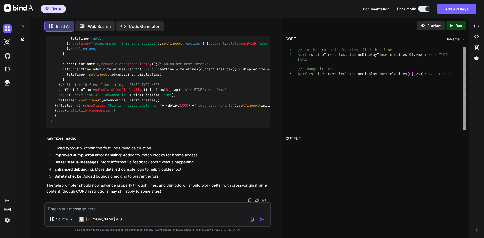
scroll to position [37708, 0]
click at [125, 210] on textarea at bounding box center [157, 207] width 225 height 9
click at [125, 211] on textarea "H" at bounding box center [157, 207] width 225 height 9
type textarea "When I click start jumpscroll, i want a delay of 7 seconds. How do i do that"
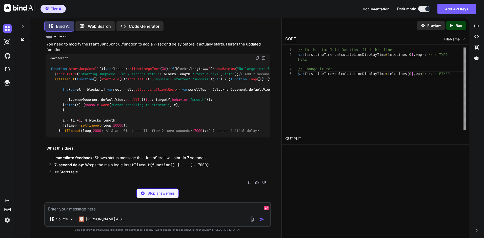
scroll to position [38340, 0]
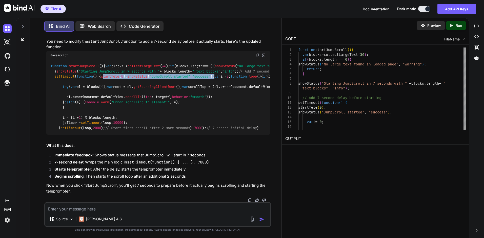
drag, startPoint x: 153, startPoint y: 133, endPoint x: 61, endPoint y: 127, distance: 91.8
click at [61, 127] on div "function startJumpScroll ( ){ var blocks = collectLargeText ( 36 ); if (blocks.…" at bounding box center [158, 97] width 224 height 75
click at [160, 135] on div "function startJumpScroll ( ){ var blocks = collectLargeText ( 36 ); if (blocks.…" at bounding box center [158, 97] width 224 height 75
click at [258, 57] on img at bounding box center [257, 55] width 4 height 4
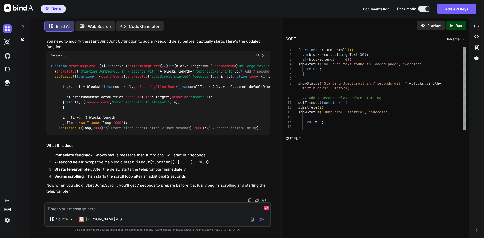
click at [129, 210] on textarea at bounding box center [157, 207] width 225 height 9
type textarea "When I click on startjumpscroll or start tele, how do I auto close the panel"
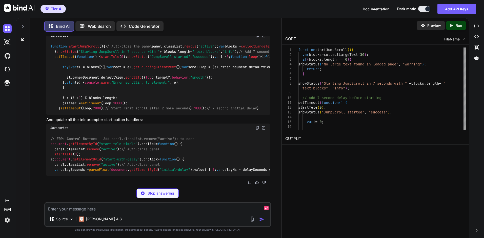
scroll to position [38694, 0]
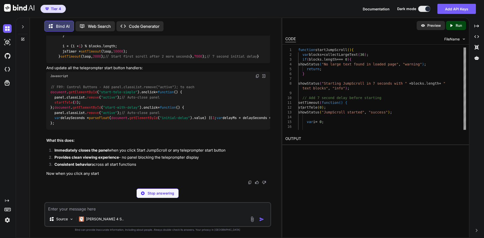
drag, startPoint x: 126, startPoint y: 68, endPoint x: 56, endPoint y: 66, distance: 70.6
click at [59, 63] on div "function startJumpScroll ( ){ // Auto-close the panel panel. classList . remove…" at bounding box center [158, 25] width 224 height 75
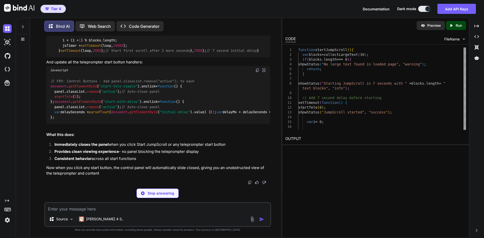
click at [54, 53] on code "function startJumpScroll ( ){ // Auto-close the panel panel. classList . remove…" at bounding box center [269, 19] width 439 height 67
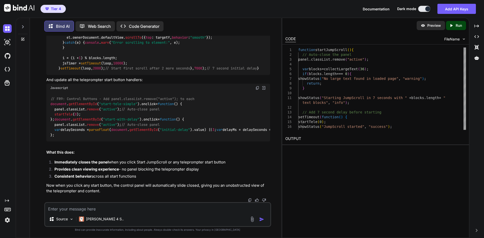
drag, startPoint x: 54, startPoint y: 66, endPoint x: 125, endPoint y: 64, distance: 71.1
click at [125, 64] on div "function startJumpScroll ( ){ // Auto-close the panel panel. classList . remove…" at bounding box center [158, 37] width 224 height 75
copy code "panel. classList . remove ( "active" );"
click at [148, 211] on textarea at bounding box center [157, 207] width 225 height 9
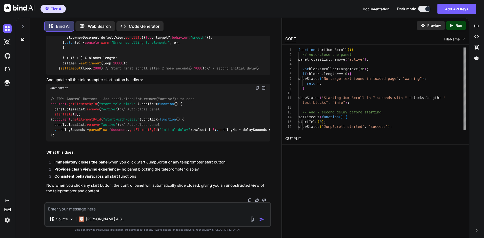
click at [133, 209] on textarea at bounding box center [157, 207] width 225 height 9
click at [117, 209] on textarea at bounding box center [157, 207] width 225 height 9
paste textarea "<h3>Content Generator</h3> <textarea id="content-editor" placeholder="Generated…"
type textarea "Is there a way to have a 2 second delay before the script reaches: <h3>Content …"
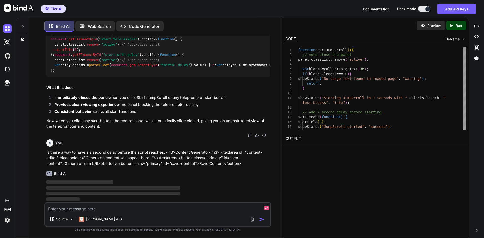
scroll to position [38991, 0]
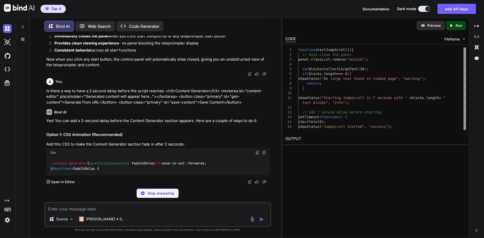
click at [146, 195] on div "Stop answering" at bounding box center [157, 194] width 42 height 10
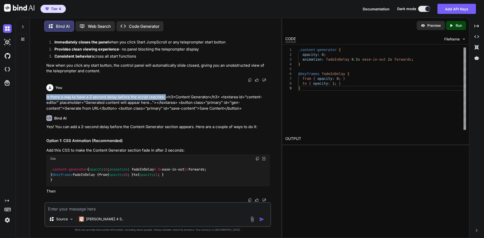
drag, startPoint x: 45, startPoint y: 154, endPoint x: 165, endPoint y: 152, distance: 119.9
click at [165, 152] on div "You Bind AI Yes Created with Pixso. Open in Editor You You are a software devel…" at bounding box center [158, 119] width 226 height 167
copy p "Is there a way to have a 2 second delay before the script reaches:"
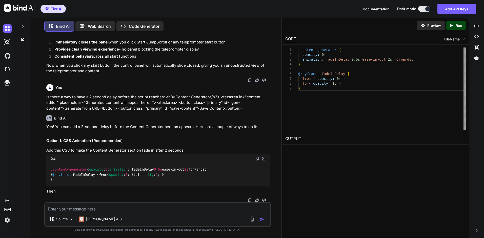
click at [131, 211] on textarea at bounding box center [157, 207] width 225 height 9
paste textarea "Is there a way to have a 2 second delay before the script reaches:"
paste textarea "panel.classList.remove("active");"
type textarea "No, i meant: Is there a way to have a 2 second delay before the script reaches:…"
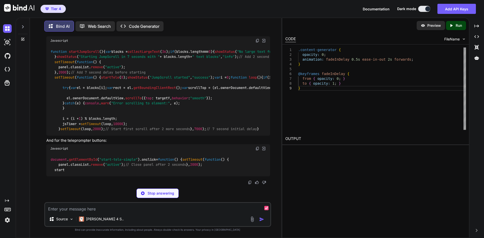
scroll to position [39224, 0]
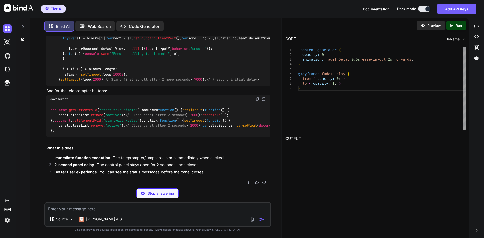
drag, startPoint x: 149, startPoint y: 151, endPoint x: 78, endPoint y: 169, distance: 73.5
click at [78, 86] on div "function startJumpScroll ( ){ var blocks = collectLargeText ( 36 ); if (blocks.…" at bounding box center [158, 40] width 224 height 91
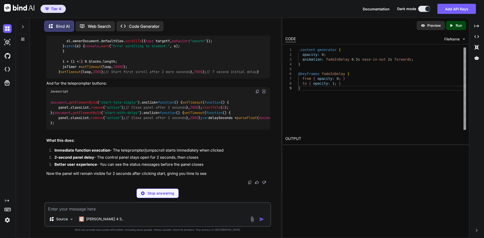
drag, startPoint x: 84, startPoint y: 171, endPoint x: 54, endPoint y: 162, distance: 31.4
click at [54, 78] on div "function startJumpScroll ( ){ var blocks = collectLargeText ( 36 ); if (blocks.…" at bounding box center [158, 33] width 224 height 91
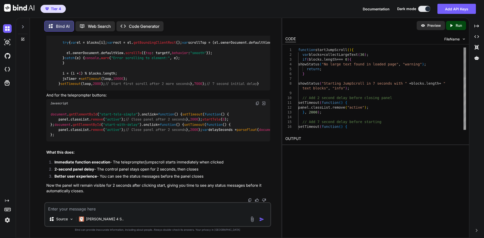
copy code "setTimeout ( function ( ) { panel. classList . remove ( "active" ); }, 2000 );"
click at [134, 210] on textarea at bounding box center [157, 207] width 225 height 9
paste textarea "export default { async fetch(request, env, ctx) { const url = new URL(request.u…"
type textarea "Let me know when you received this and only respond with yes and nothing else. …"
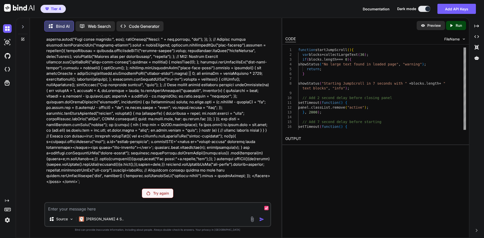
scroll to position [40990, 0]
click at [153, 197] on div "Try again" at bounding box center [158, 194] width 32 height 10
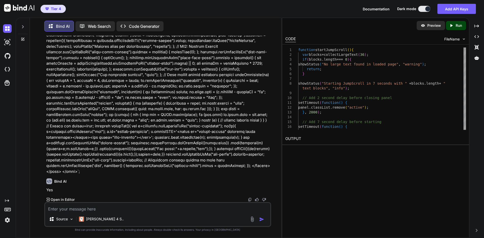
scroll to position [41294, 0]
click at [168, 208] on textarea at bounding box center [157, 207] width 225 height 9
type textarea "Let me know when you received this and only respond with yes and nothing else. …"
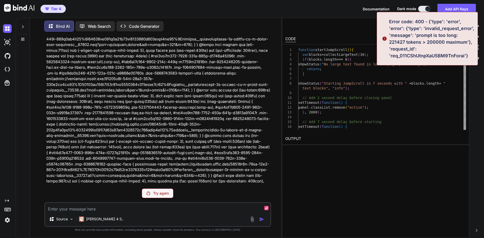
scroll to position [41433, 0]
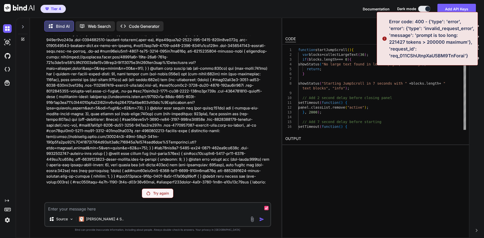
click at [157, 193] on p "Try again" at bounding box center [161, 193] width 16 height 5
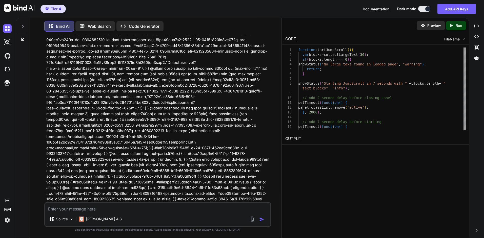
scroll to position [41460, 0]
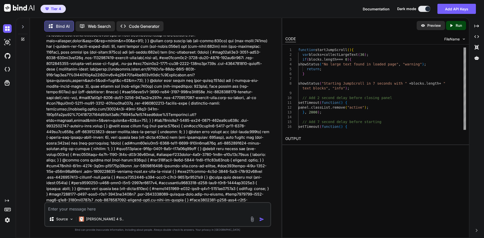
click at [184, 210] on textarea at bounding box center [157, 207] width 225 height 9
type textarea "?"
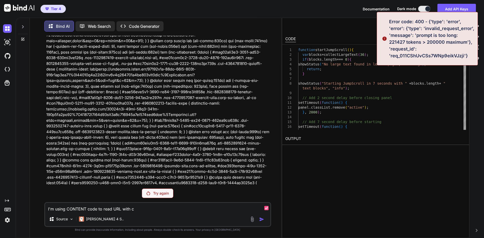
scroll to position [41433, 0]
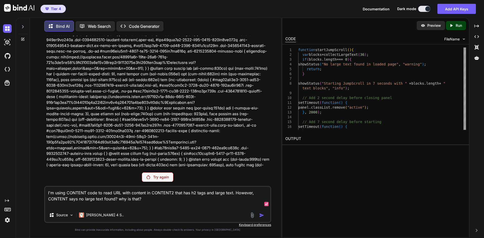
type textarea "I'm using CONTENT code to read URL with content in CONTENT2 that has h2 tags an…"
click at [165, 200] on textarea "I'm using CONTENT code to read URL with content in CONTENT2 that has h2 tags an…" at bounding box center [157, 197] width 225 height 21
click at [160, 178] on p "Try again" at bounding box center [161, 177] width 16 height 5
